Goal: Information Seeking & Learning: Learn about a topic

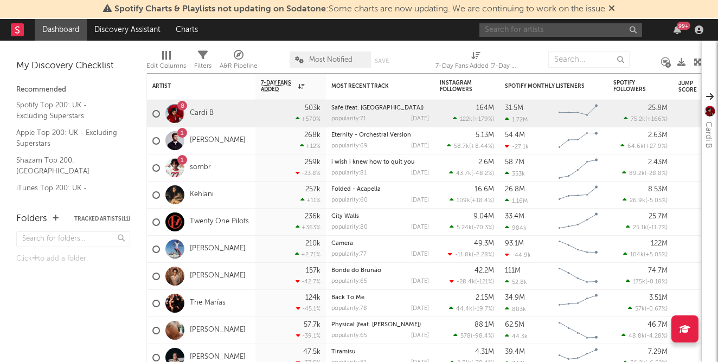
click at [547, 27] on input "text" at bounding box center [560, 30] width 163 height 14
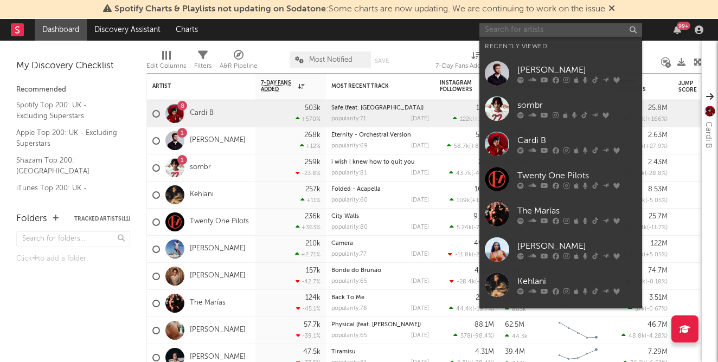
paste input "Shake That"
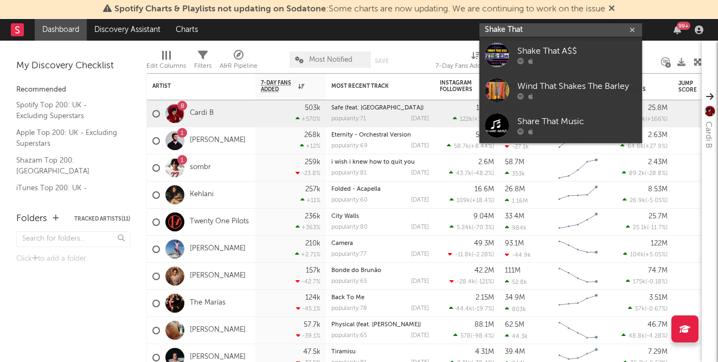
click at [507, 31] on input "Shake That" at bounding box center [560, 30] width 163 height 14
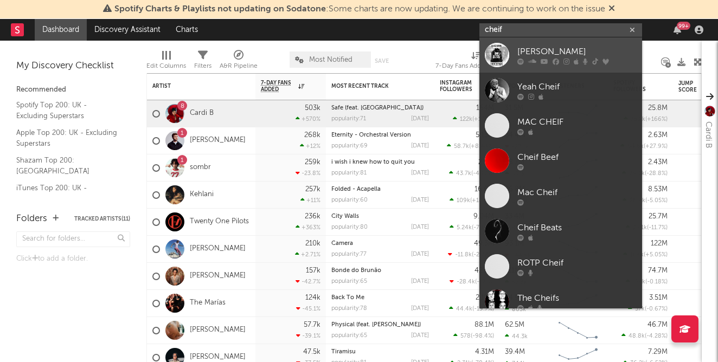
type input "cheif"
click at [506, 55] on div at bounding box center [497, 55] width 24 height 24
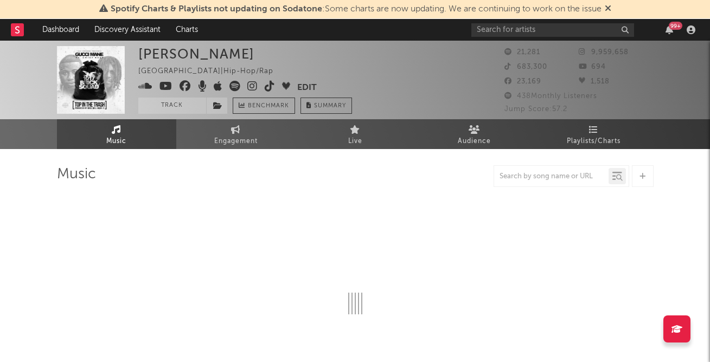
select select "6m"
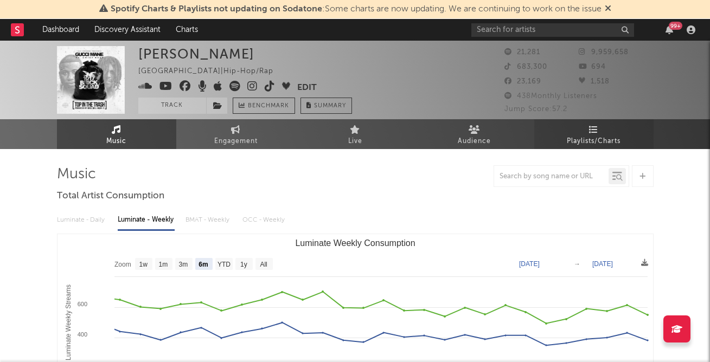
click at [570, 128] on link "Playlists/Charts" at bounding box center [593, 134] width 119 height 30
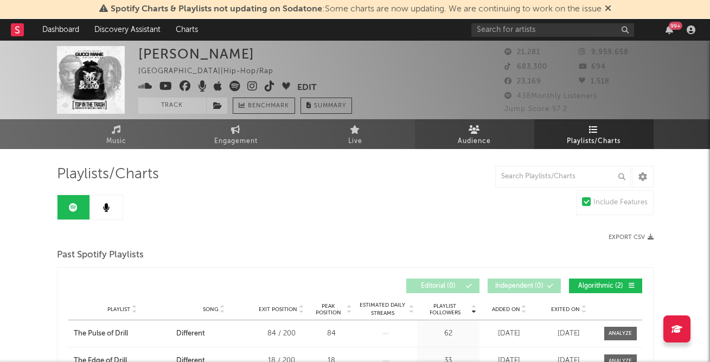
click at [462, 137] on span "Audience" at bounding box center [474, 141] width 33 height 13
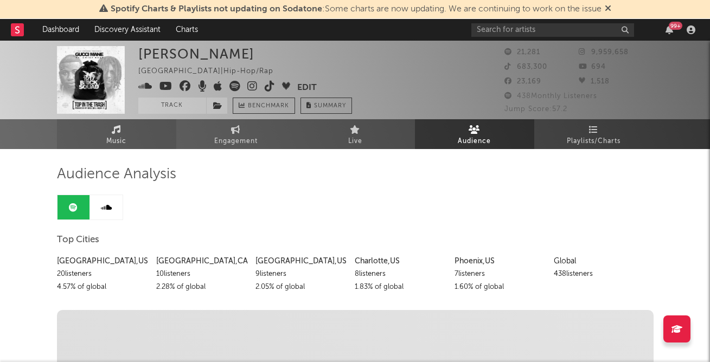
click at [115, 147] on link "Music" at bounding box center [116, 134] width 119 height 30
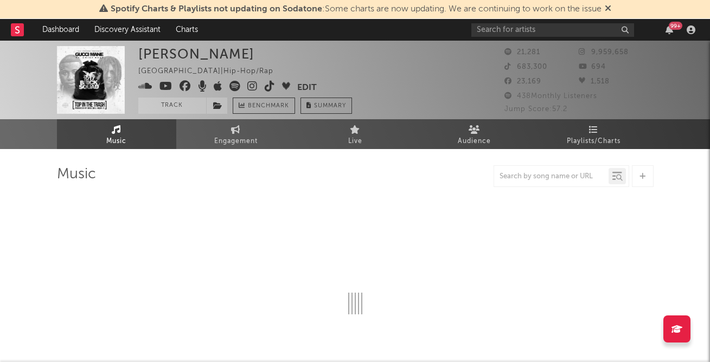
select select "6m"
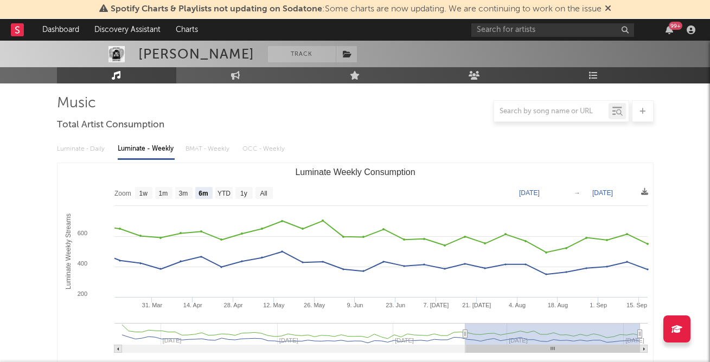
scroll to position [25, 0]
